Goal: Navigation & Orientation: Find specific page/section

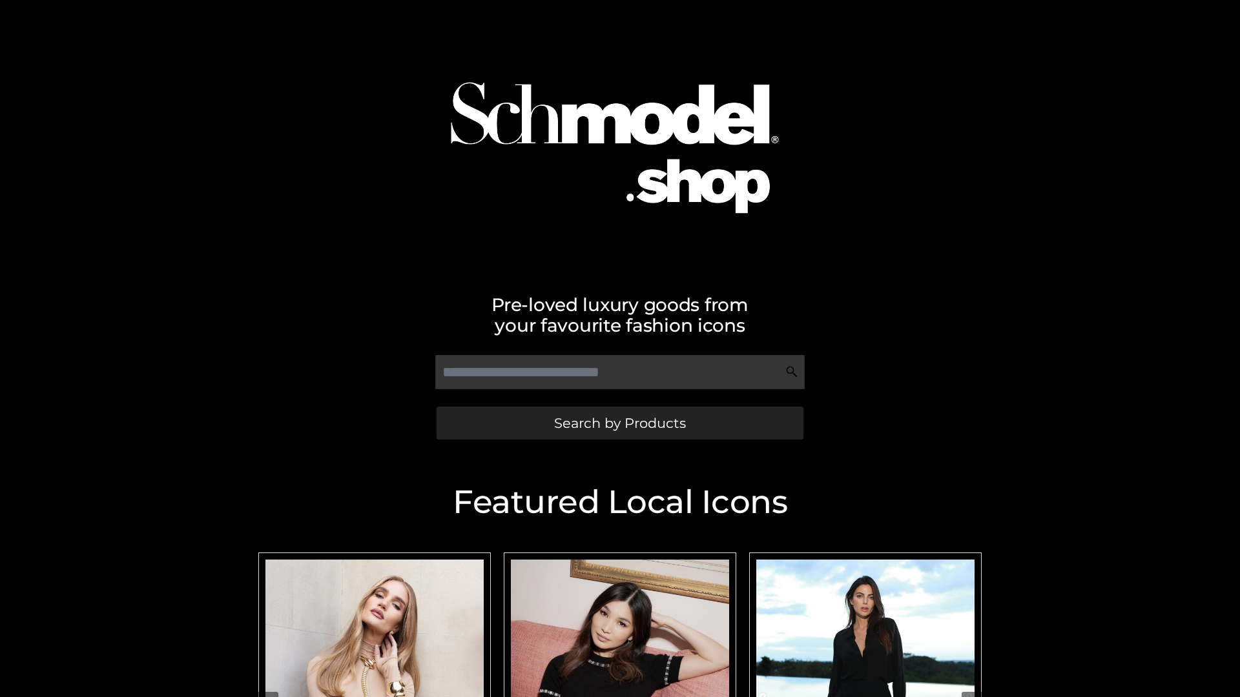
click at [619, 423] on span "Search by Products" at bounding box center [620, 424] width 132 height 14
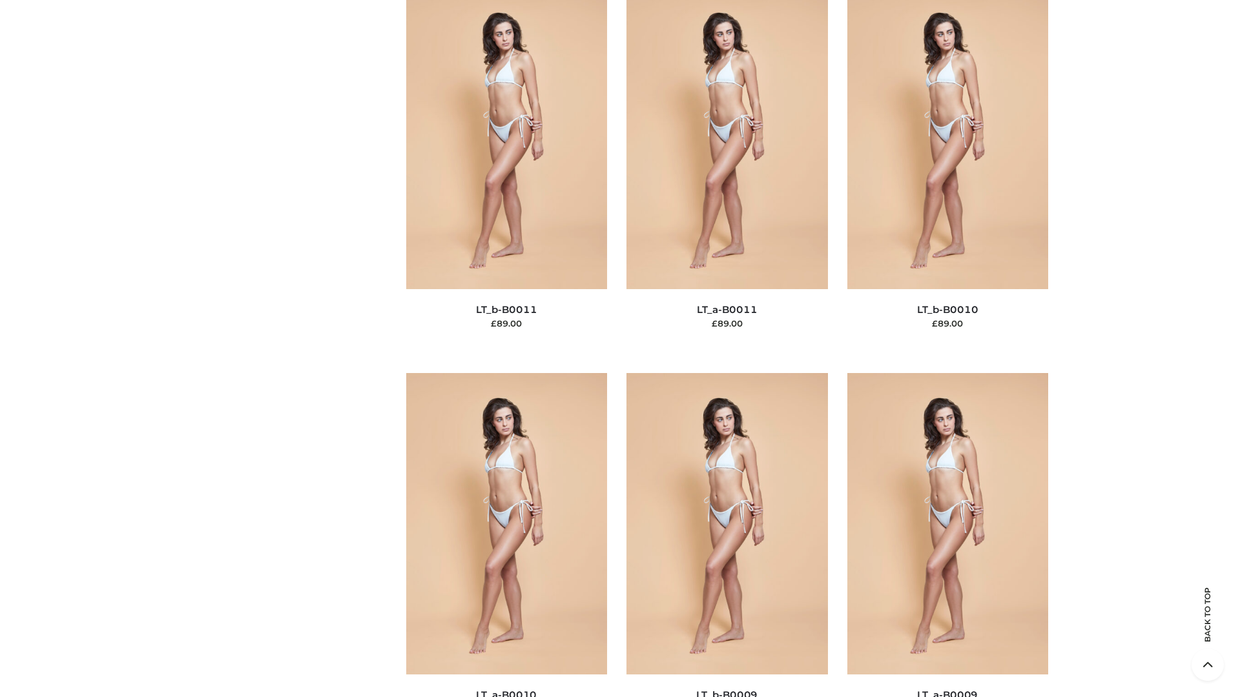
scroll to position [5800, 0]
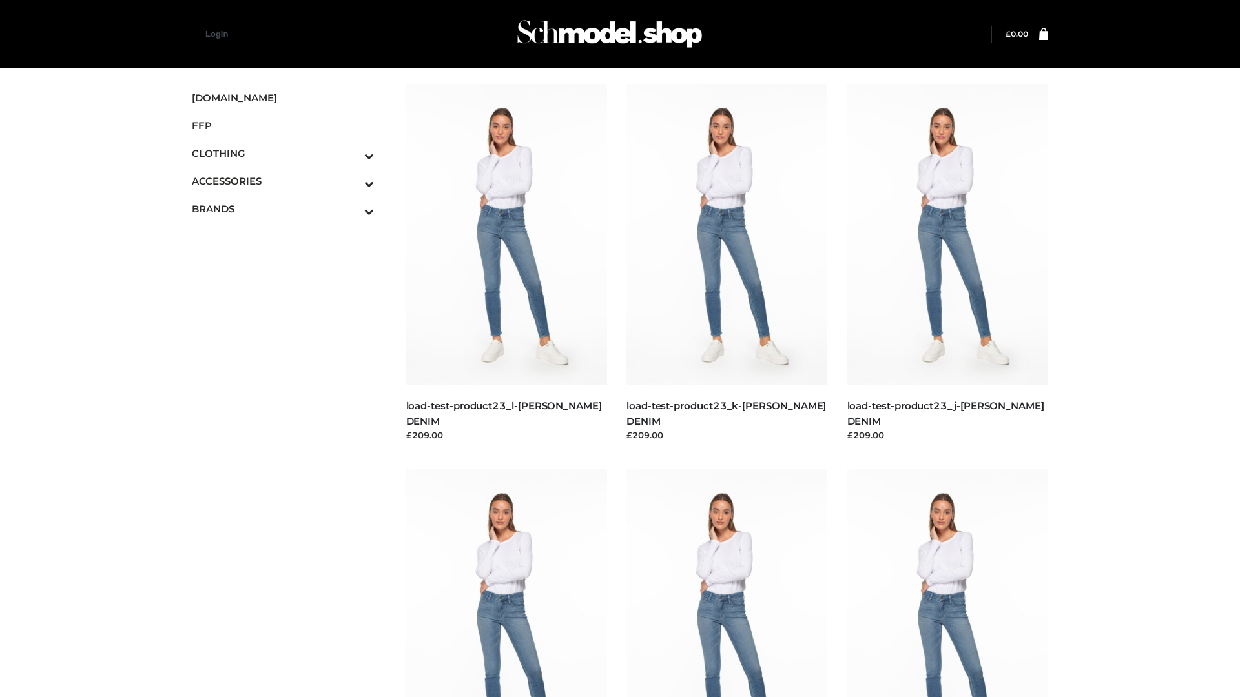
scroll to position [1133, 0]
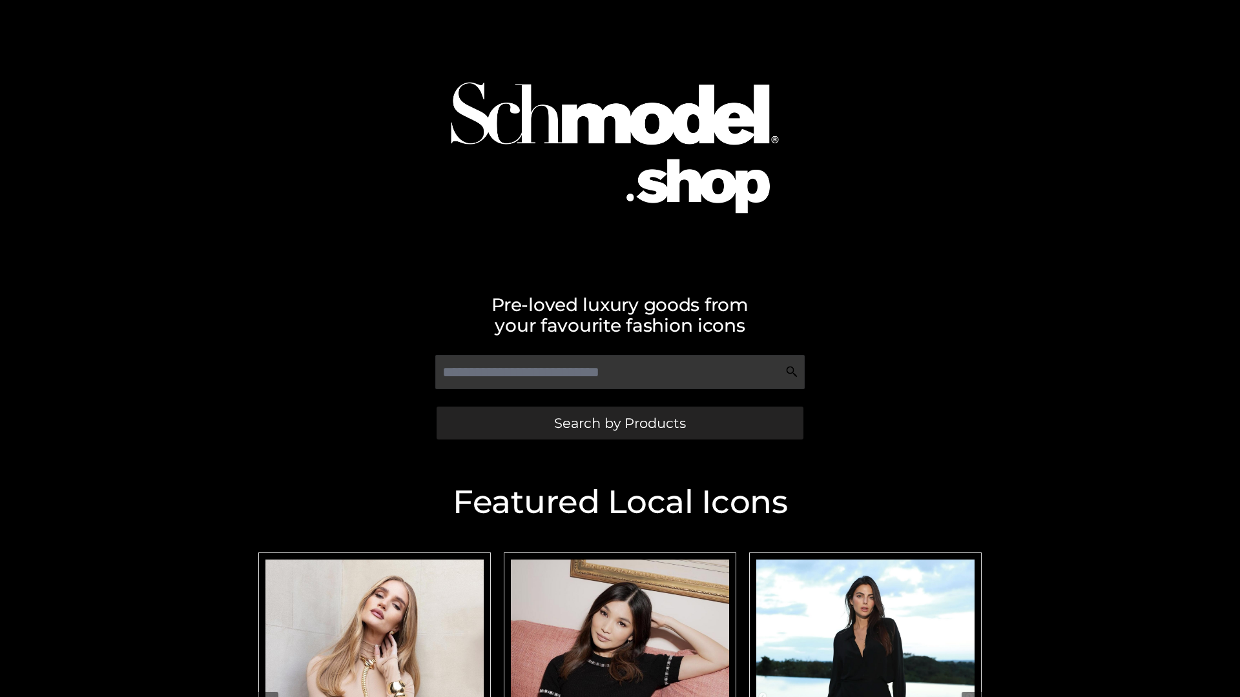
click at [619, 423] on span "Search by Products" at bounding box center [620, 424] width 132 height 14
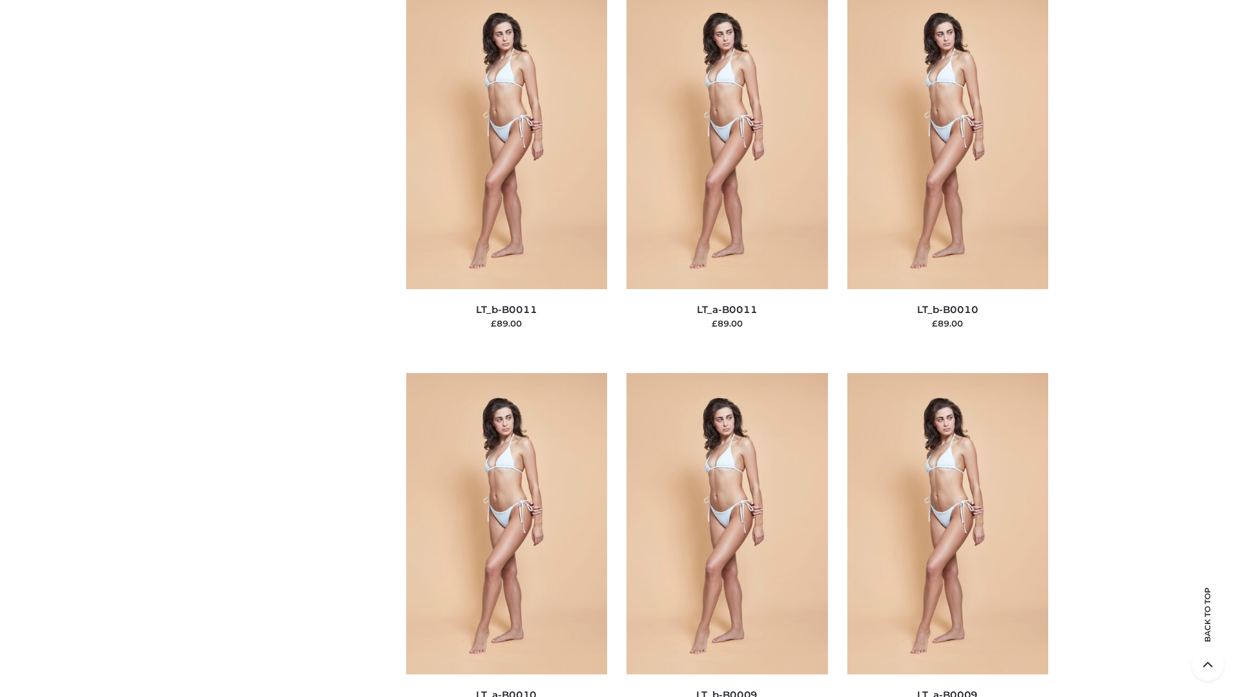
scroll to position [5800, 0]
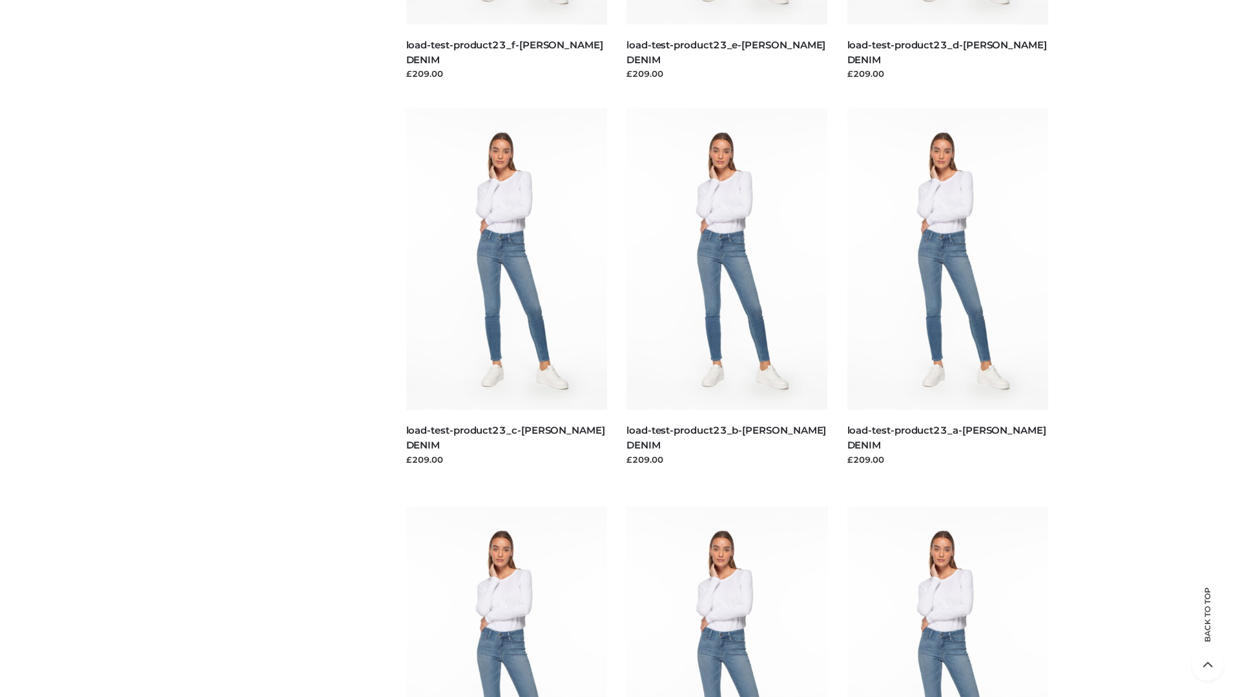
scroll to position [1133, 0]
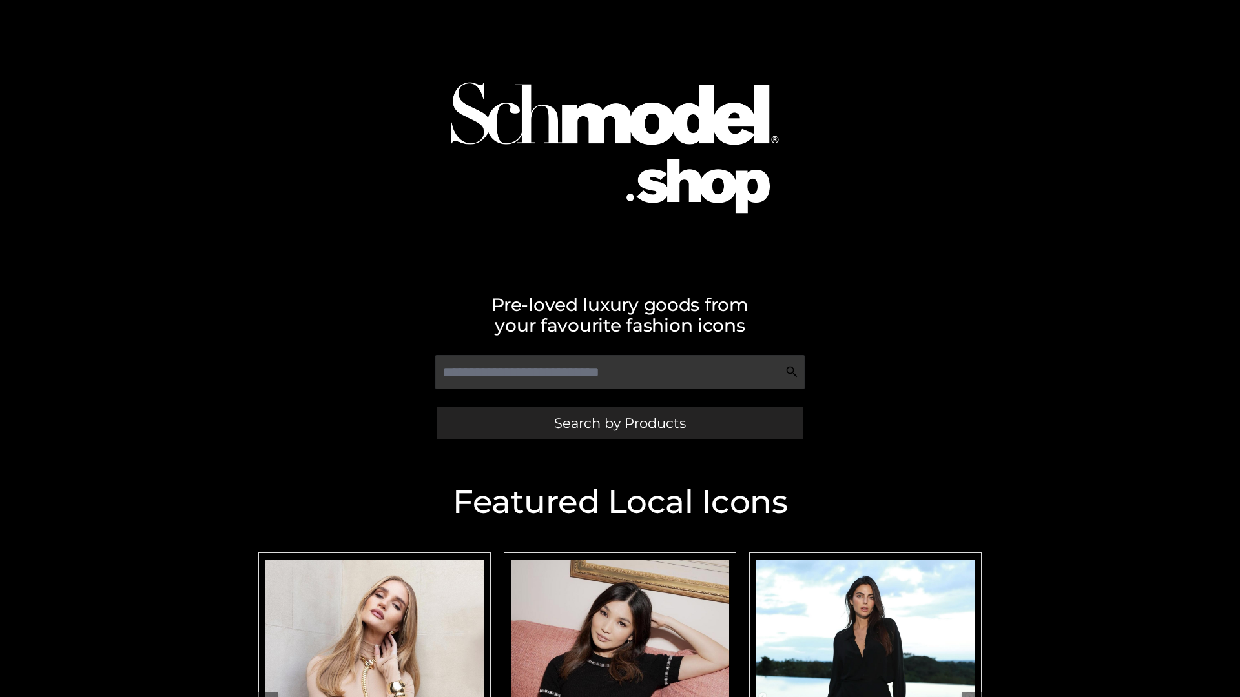
click at [619, 423] on span "Search by Products" at bounding box center [620, 424] width 132 height 14
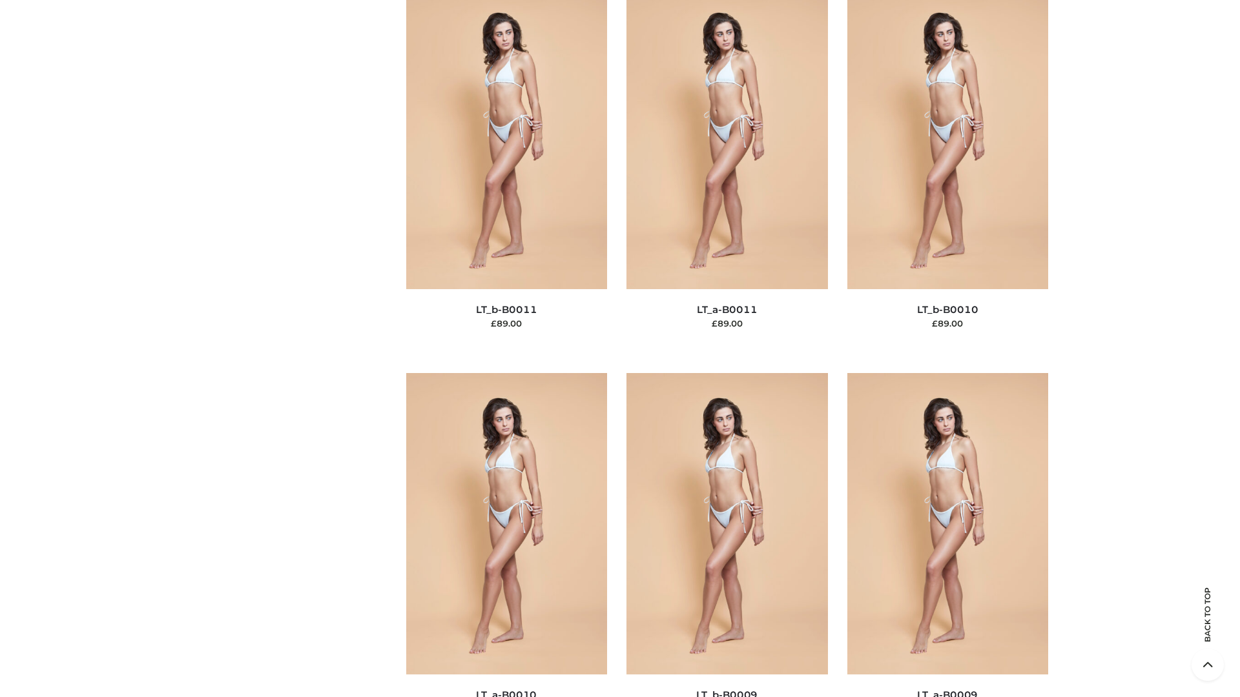
scroll to position [5800, 0]
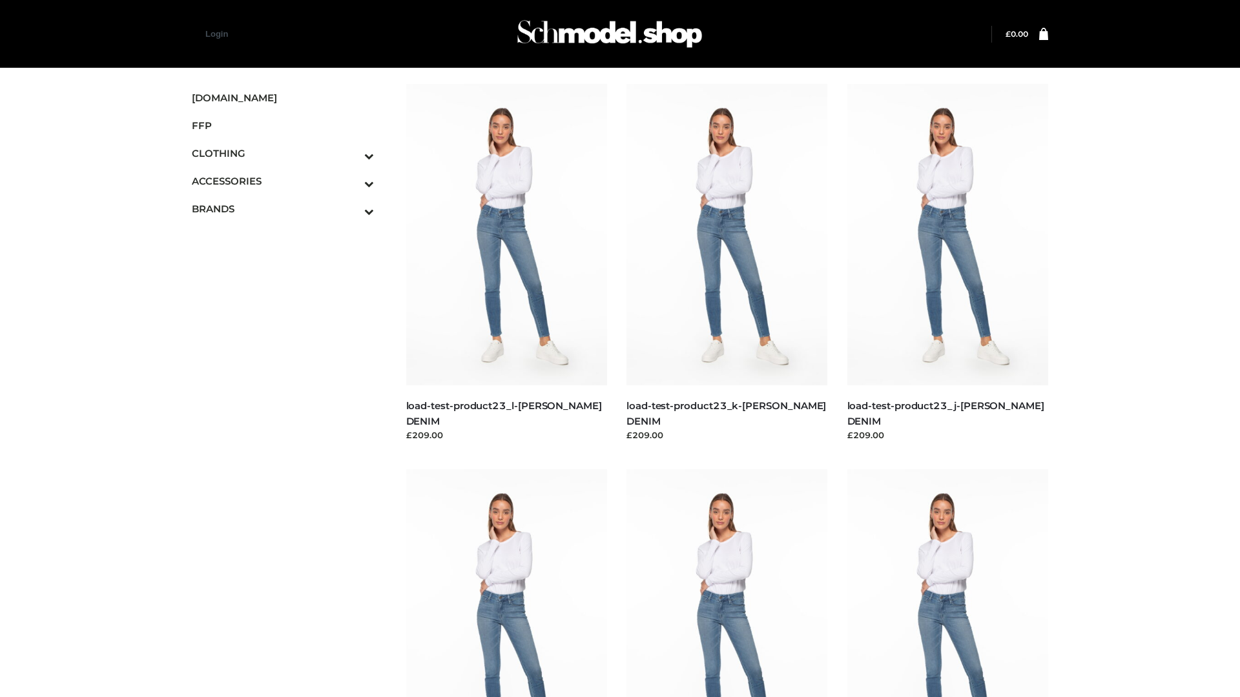
scroll to position [1133, 0]
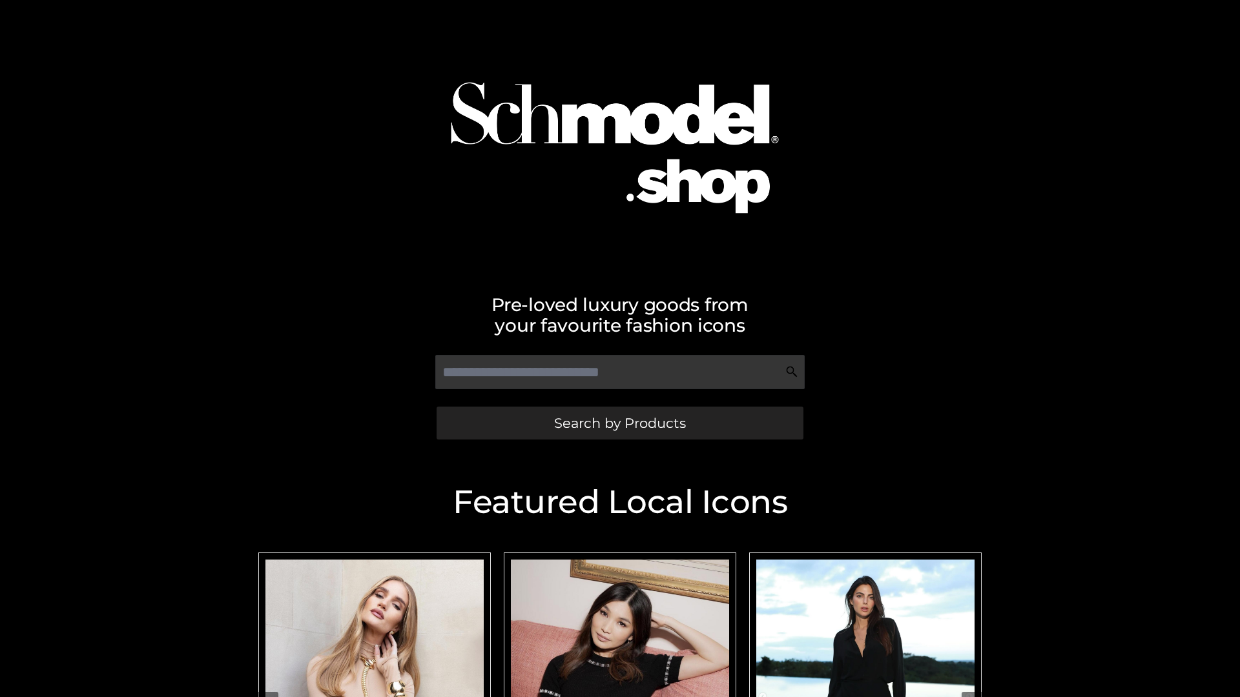
click at [619, 423] on span "Search by Products" at bounding box center [620, 424] width 132 height 14
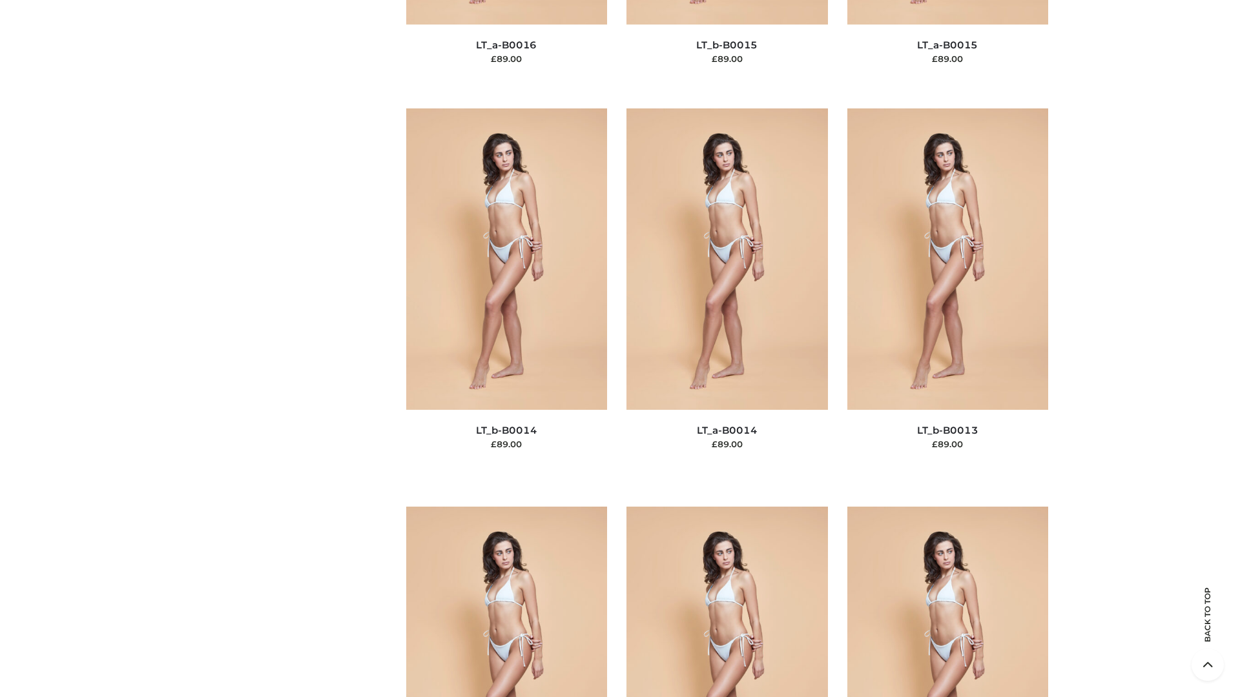
scroll to position [4593, 0]
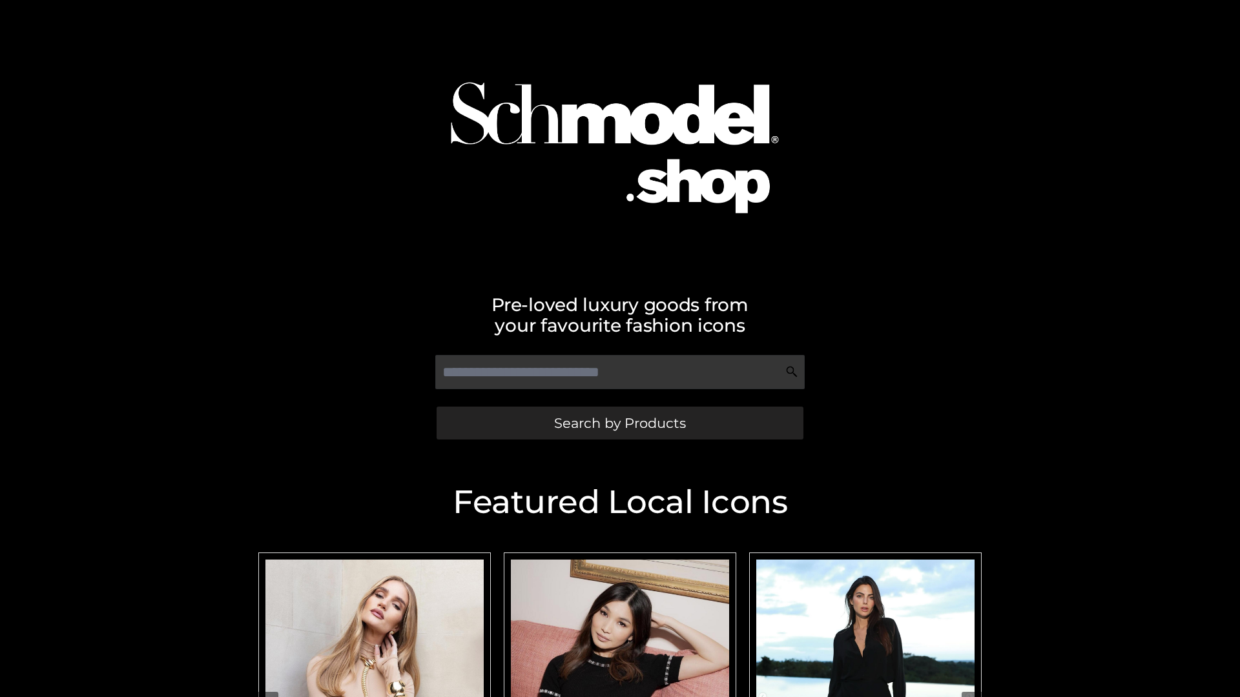
click at [619, 423] on span "Search by Products" at bounding box center [620, 424] width 132 height 14
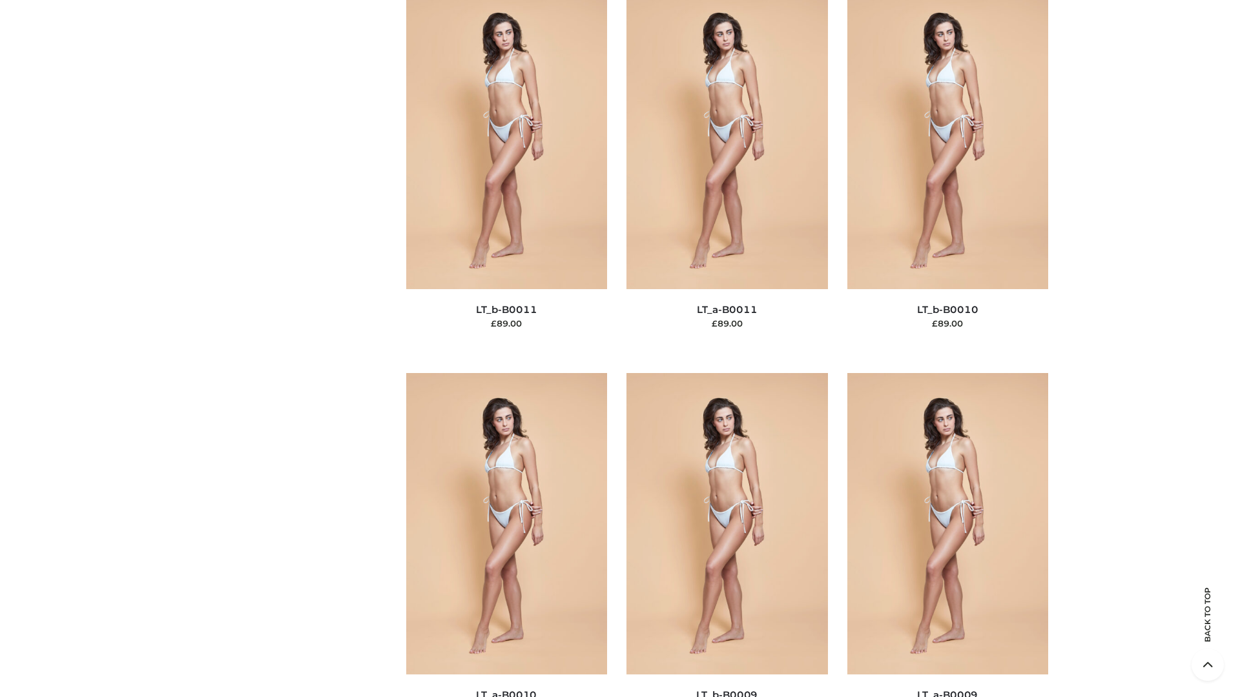
scroll to position [5800, 0]
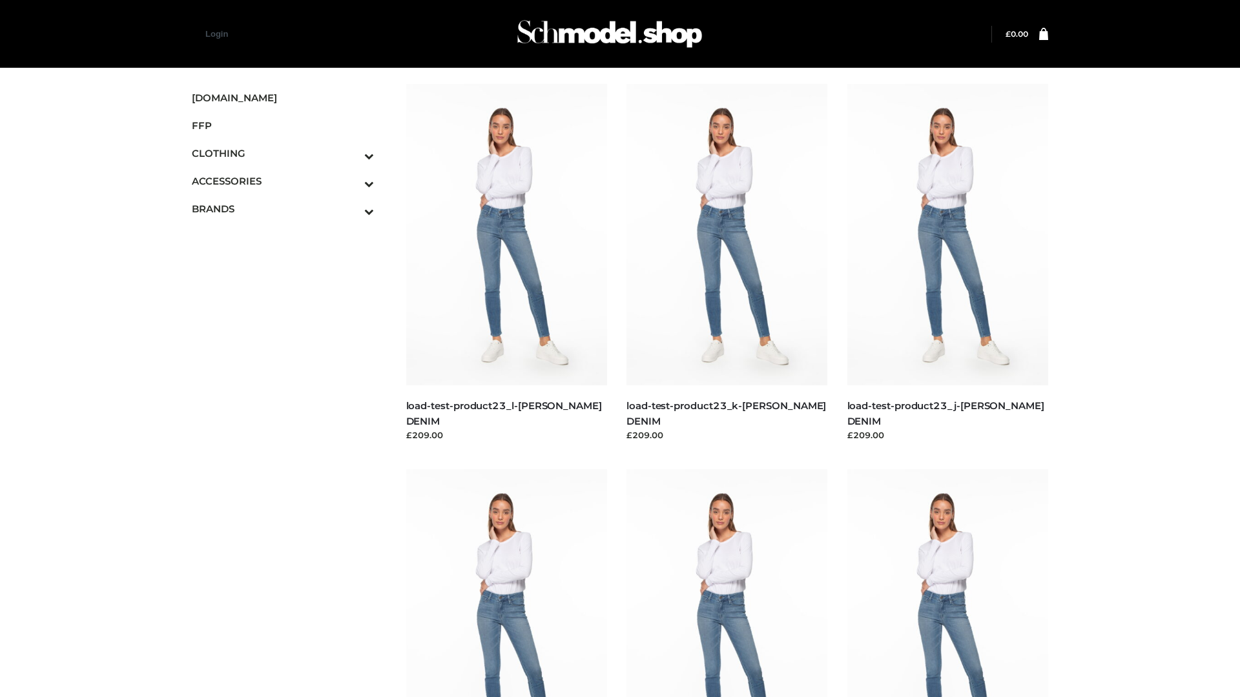
scroll to position [1133, 0]
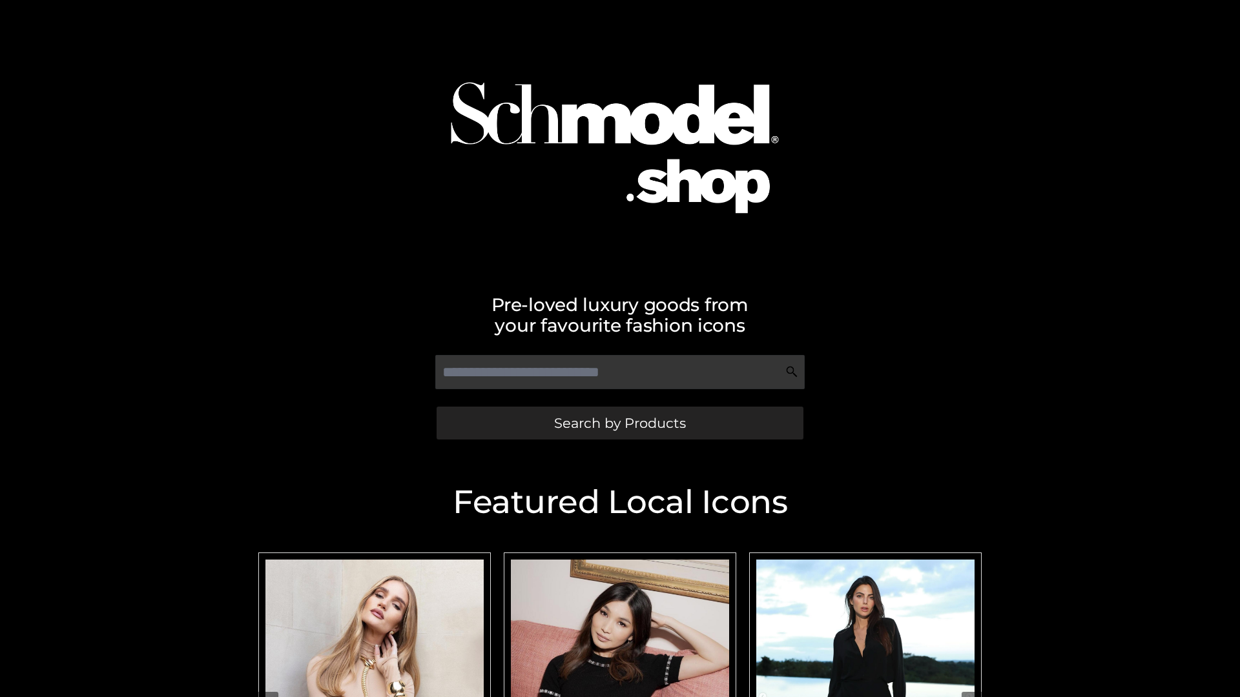
click at [619, 423] on span "Search by Products" at bounding box center [620, 424] width 132 height 14
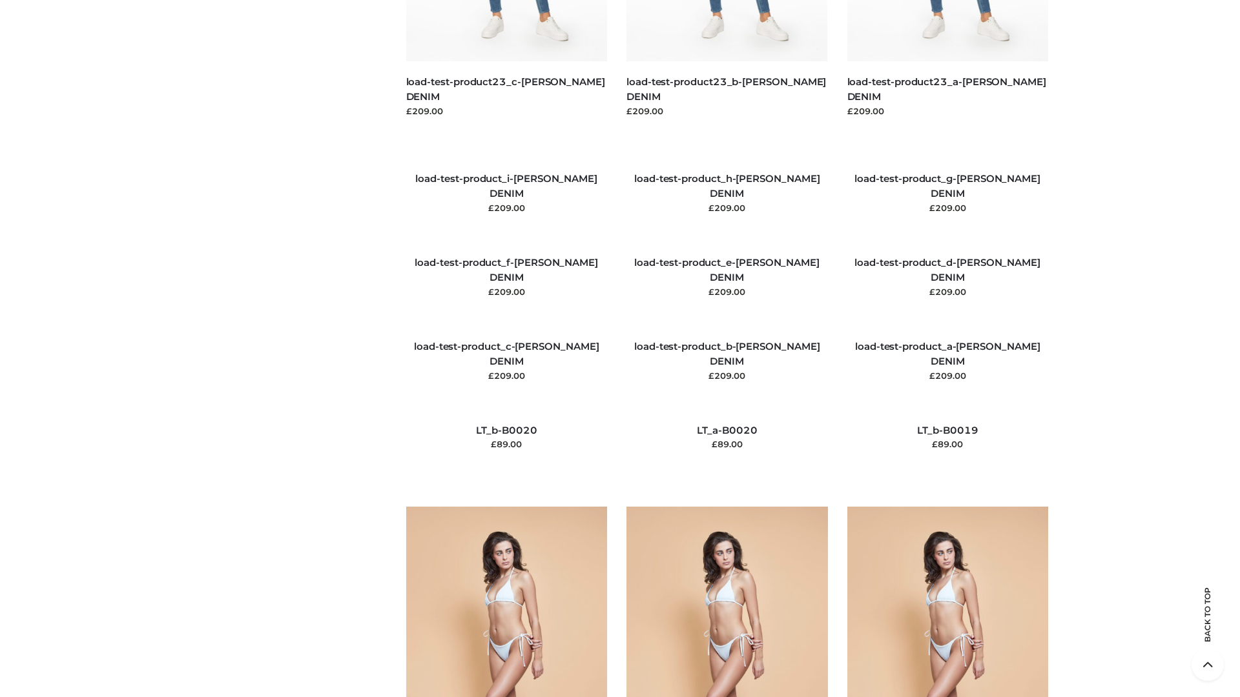
scroll to position [3037, 0]
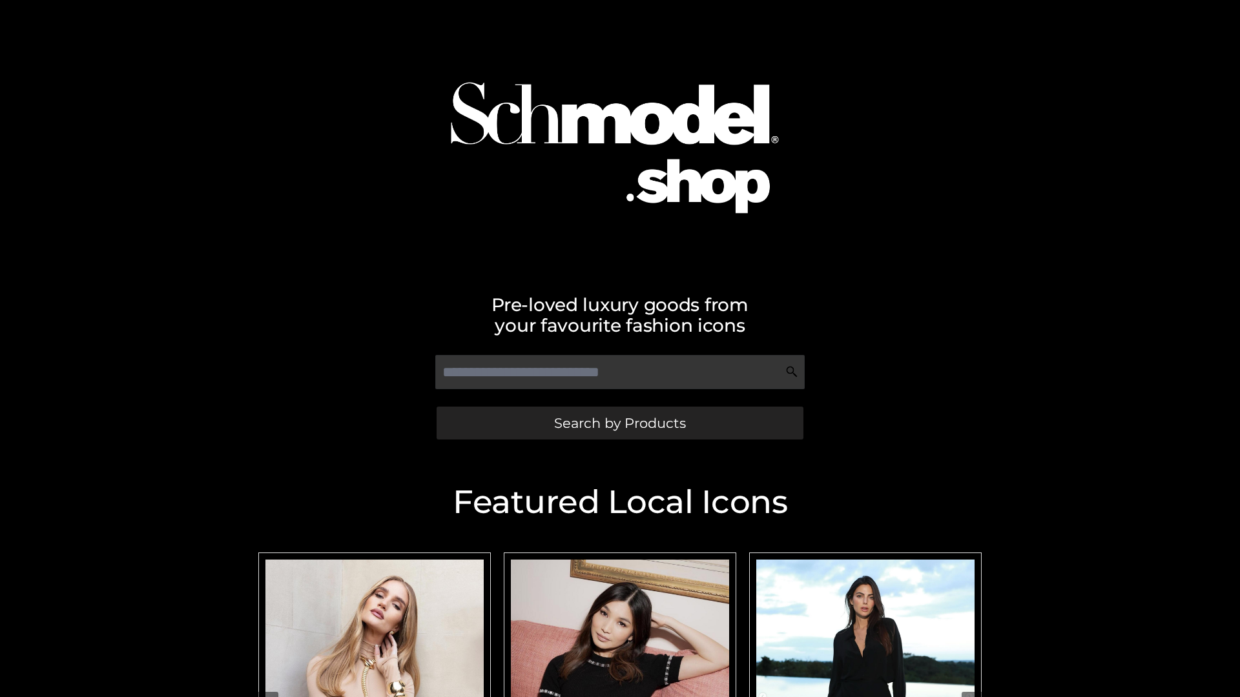
click at [619, 423] on span "Search by Products" at bounding box center [620, 424] width 132 height 14
